Goal: Task Accomplishment & Management: Manage account settings

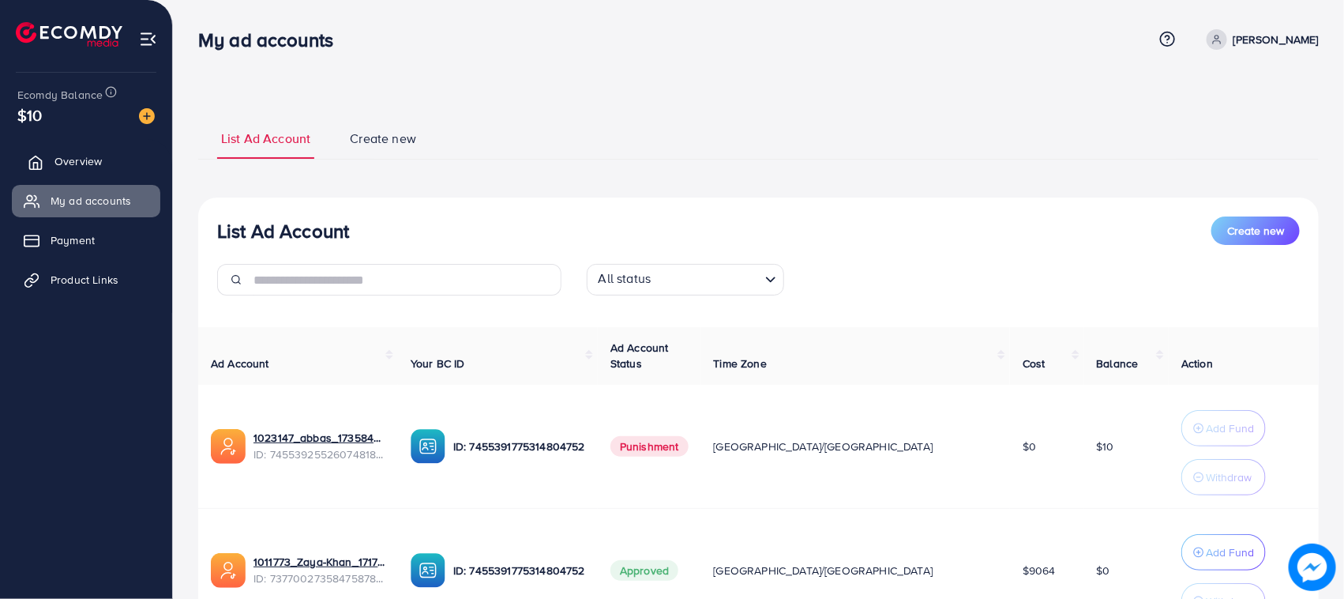
click at [128, 175] on link "Overview" at bounding box center [86, 161] width 148 height 32
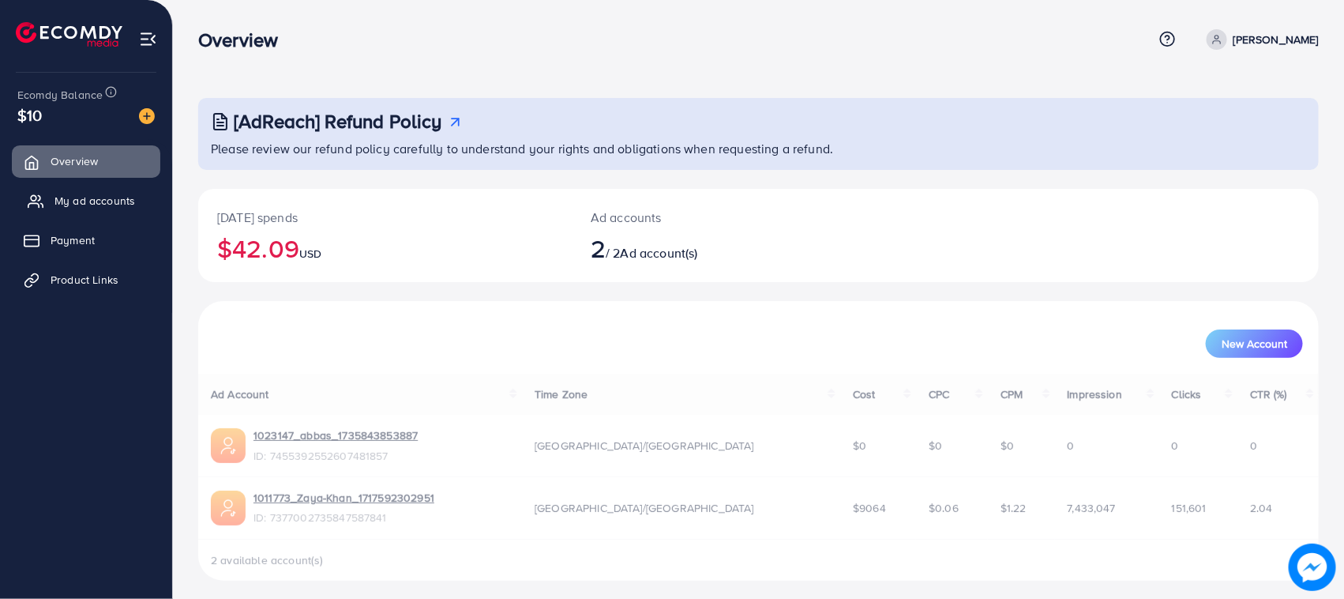
click at [129, 212] on link "My ad accounts" at bounding box center [86, 201] width 148 height 32
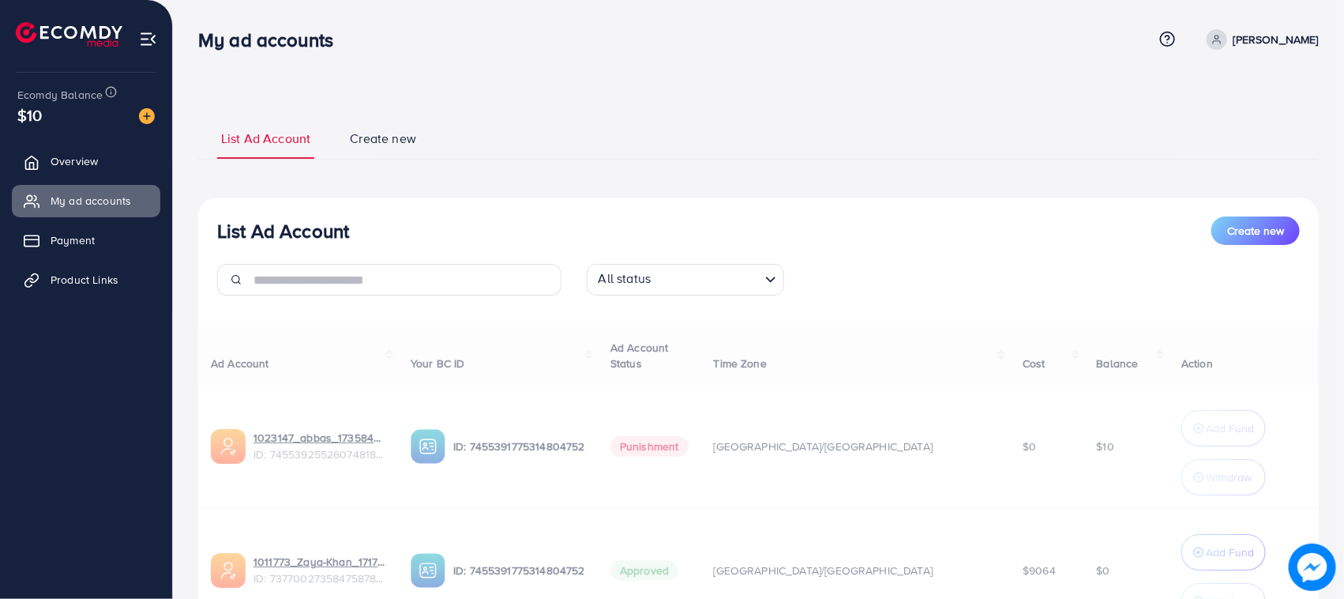
scroll to position [148, 0]
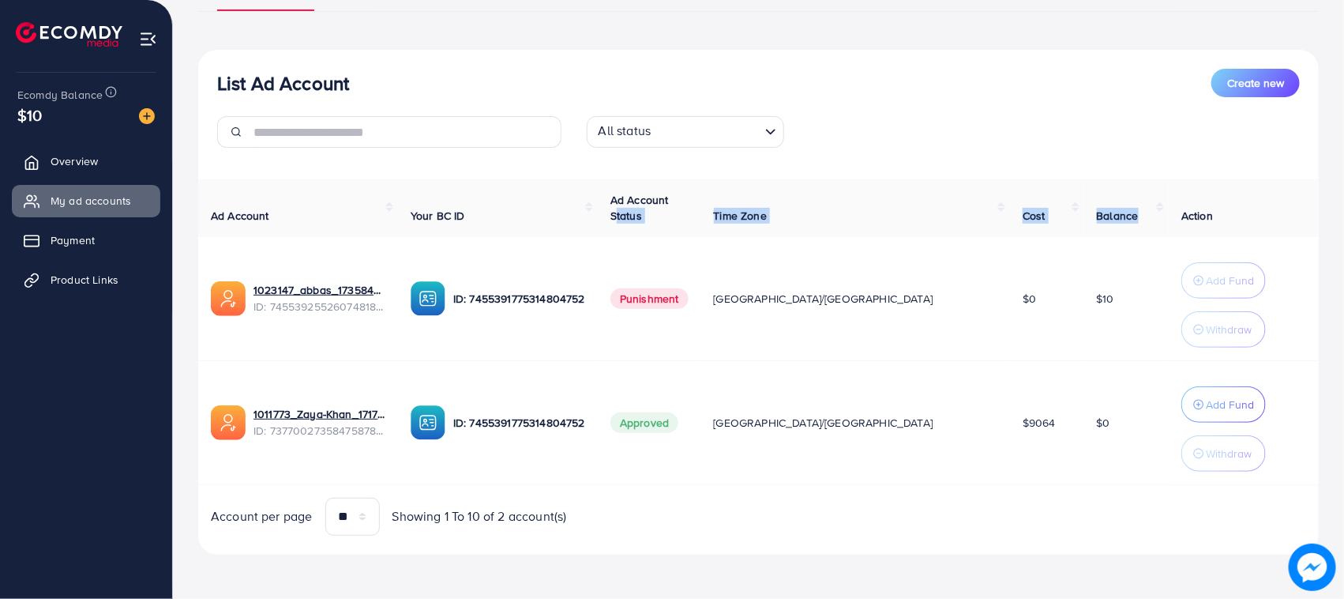
drag, startPoint x: 712, startPoint y: 213, endPoint x: 1162, endPoint y: 231, distance: 449.8
click at [1155, 231] on tr "Ad Account Your BC ID Ad Account Status Time Zone Cost Balance Action" at bounding box center [758, 208] width 1121 height 58
click at [1174, 226] on th "Action" at bounding box center [1244, 208] width 150 height 58
drag, startPoint x: 1174, startPoint y: 226, endPoint x: 245, endPoint y: 196, distance: 929.3
click at [245, 196] on tr "Ad Account Your BC ID Ad Account Status Time Zone Cost Balance Action" at bounding box center [758, 208] width 1121 height 58
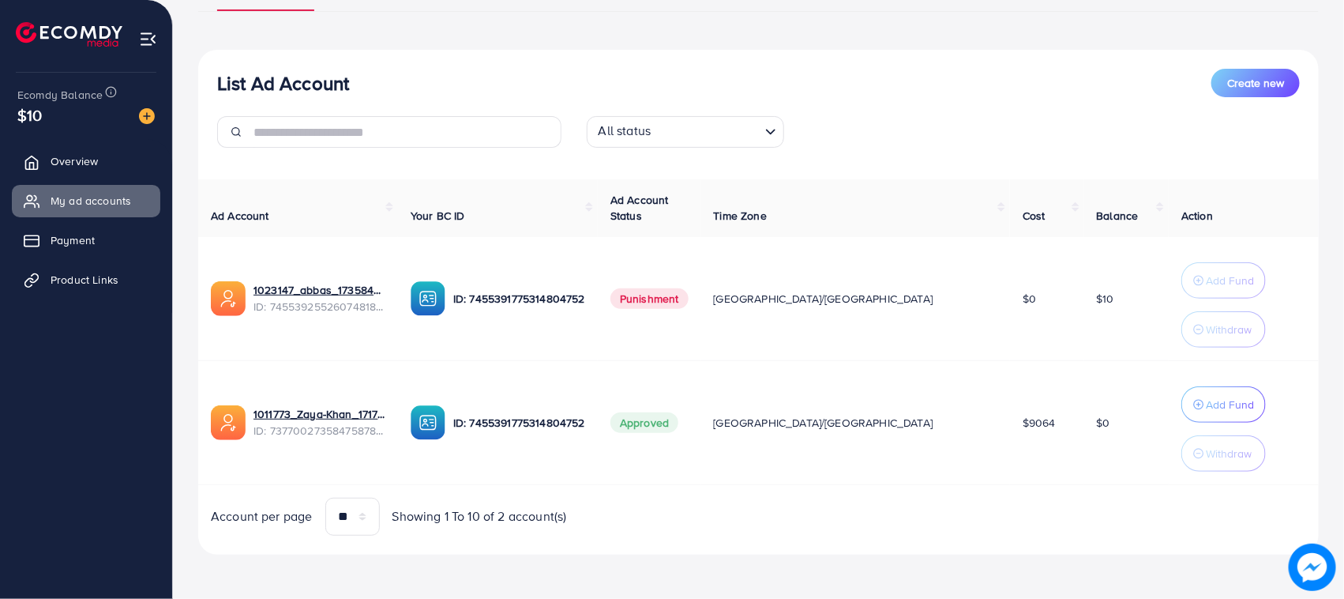
drag, startPoint x: 233, startPoint y: 59, endPoint x: 224, endPoint y: 62, distance: 9.8
click at [225, 62] on div "List Ad Account Create new All status Loading... Ad Account Your BC ID Ad Accou…" at bounding box center [758, 302] width 1121 height 505
click at [1169, 201] on th "Action" at bounding box center [1244, 208] width 150 height 58
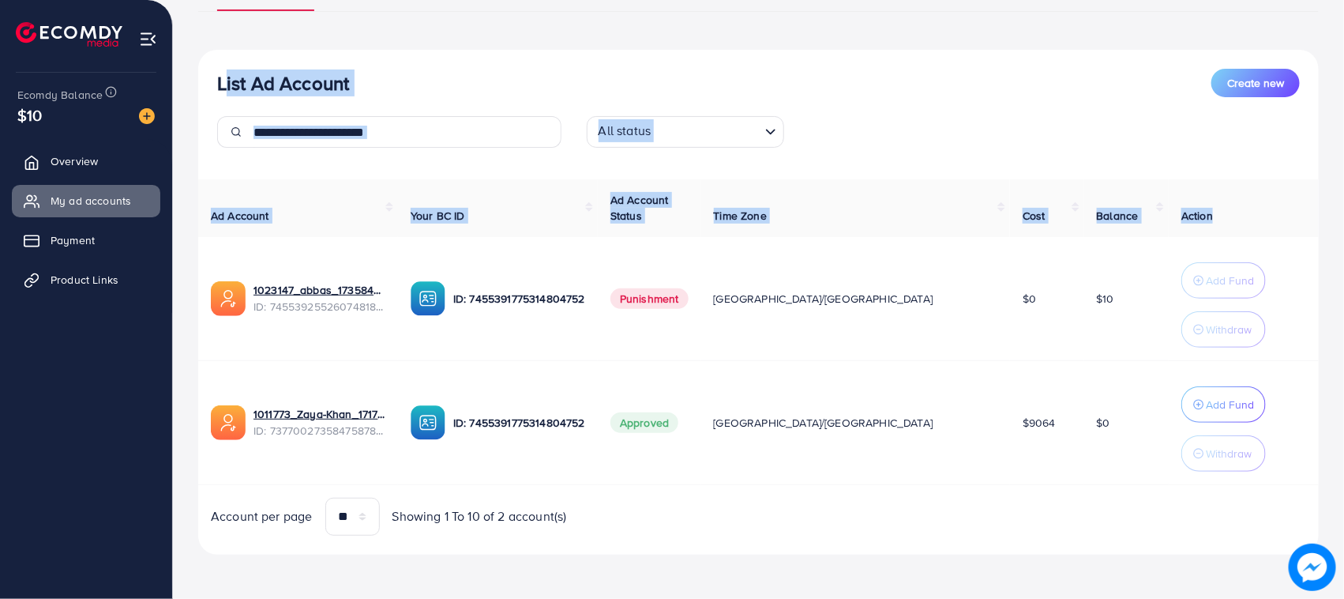
drag, startPoint x: 1189, startPoint y: 211, endPoint x: 208, endPoint y: 62, distance: 993.0
click at [208, 62] on div "List Ad Account Create new All status Loading... Ad Account Your BC ID Ad Accou…" at bounding box center [758, 302] width 1121 height 505
drag, startPoint x: 208, startPoint y: 62, endPoint x: 1189, endPoint y: 210, distance: 992.9
click at [1189, 210] on div "List Ad Account Create new All status Loading... Ad Account Your BC ID Ad Accou…" at bounding box center [758, 302] width 1121 height 505
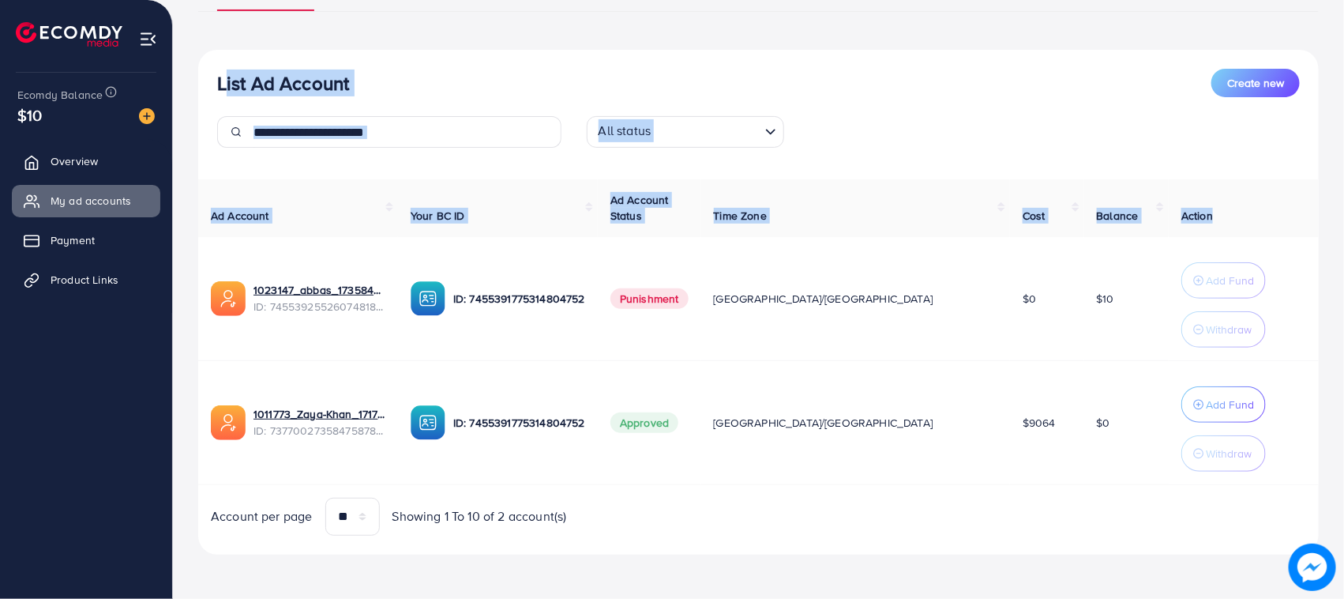
click at [1189, 210] on th "Action" at bounding box center [1244, 208] width 150 height 58
drag, startPoint x: 1189, startPoint y: 210, endPoint x: 227, endPoint y: 91, distance: 969.3
click at [227, 91] on div "List Ad Account Create new All status Loading... Ad Account Your BC ID Ad Accou…" at bounding box center [758, 302] width 1121 height 505
click at [227, 91] on h3 "List Ad Account" at bounding box center [283, 83] width 132 height 23
drag, startPoint x: 227, startPoint y: 91, endPoint x: 1167, endPoint y: 218, distance: 947.6
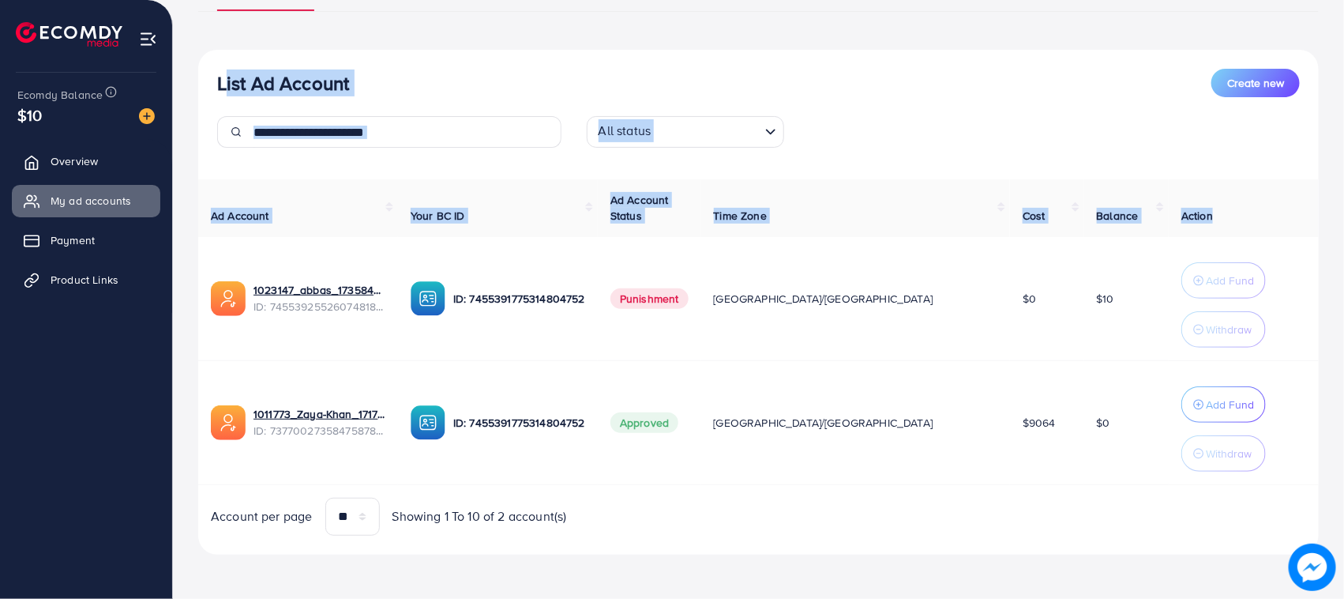
click at [1167, 218] on div "List Ad Account Create new All status Loading... Ad Account Your BC ID Ad Accou…" at bounding box center [758, 302] width 1121 height 505
click at [1203, 212] on th "Action" at bounding box center [1244, 208] width 150 height 58
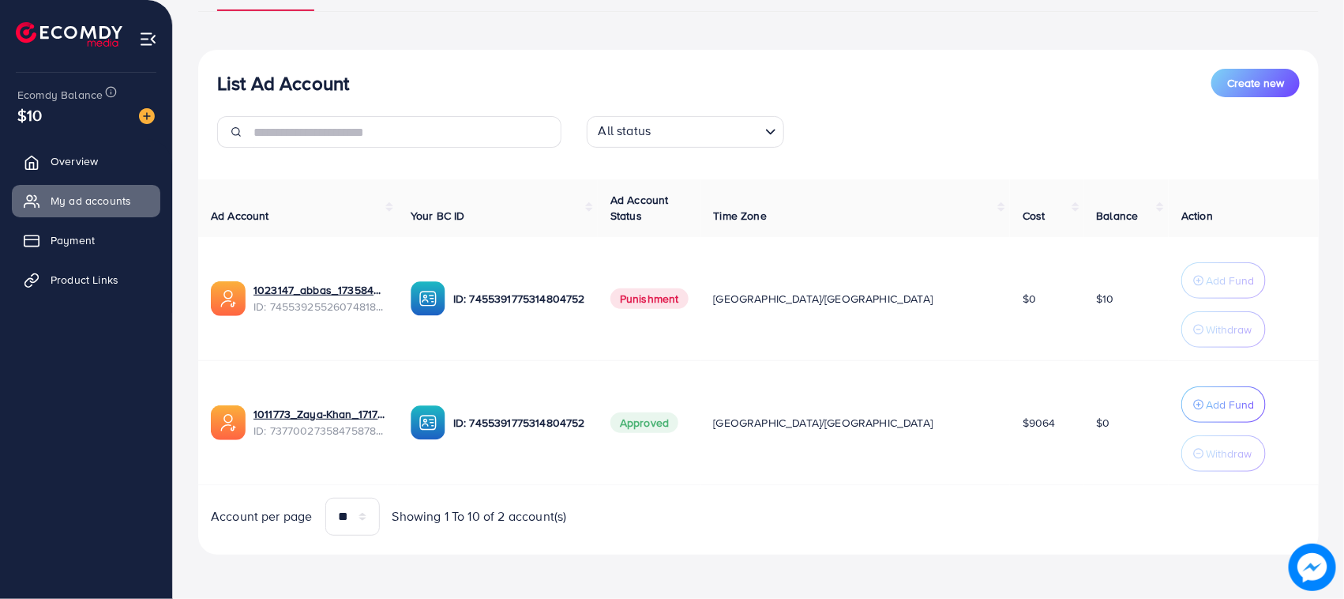
scroll to position [0, 0]
